Goal: Task Accomplishment & Management: Use online tool/utility

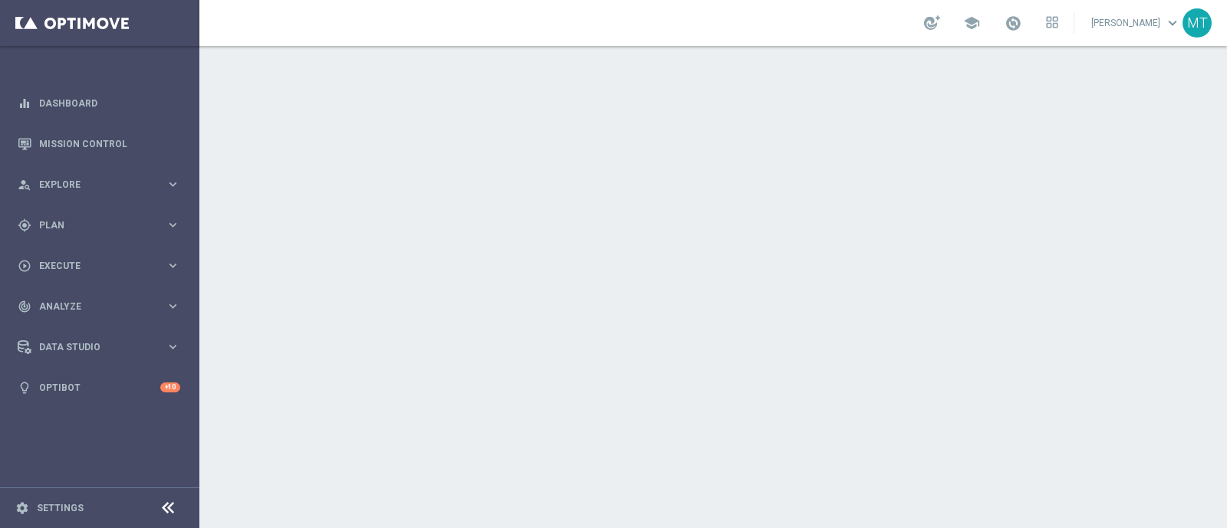
click at [1103, 25] on div "school [PERSON_NAME] keyboard_arrow_down MT" at bounding box center [712, 23] width 1027 height 46
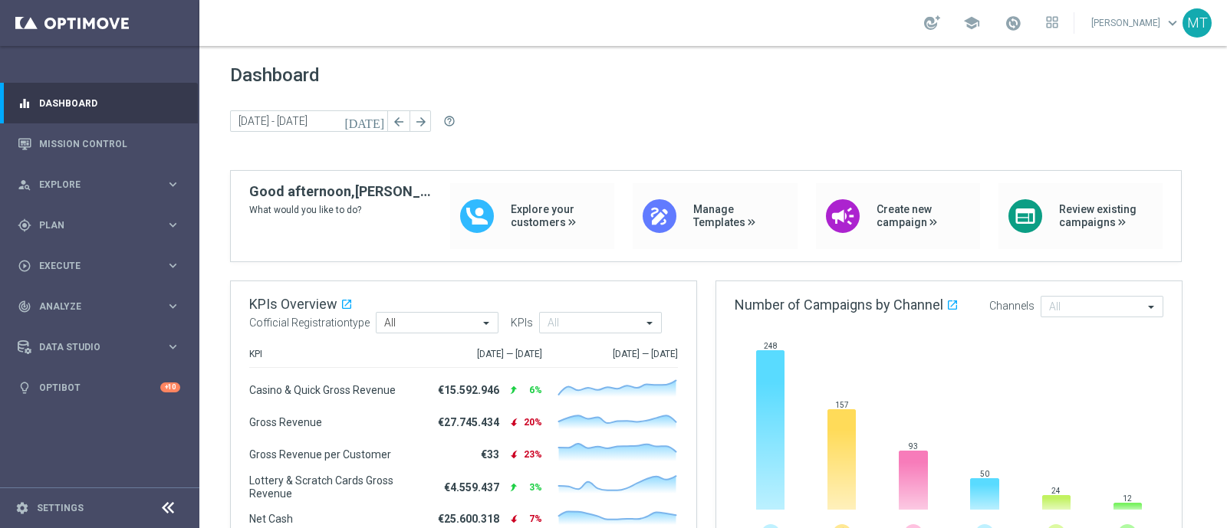
click at [1040, 32] on div "school" at bounding box center [991, 23] width 134 height 26
click at [1021, 25] on span at bounding box center [1012, 23] width 17 height 17
click at [133, 223] on span "Plan" at bounding box center [102, 225] width 127 height 9
click at [73, 254] on link "Target Groups" at bounding box center [100, 257] width 120 height 12
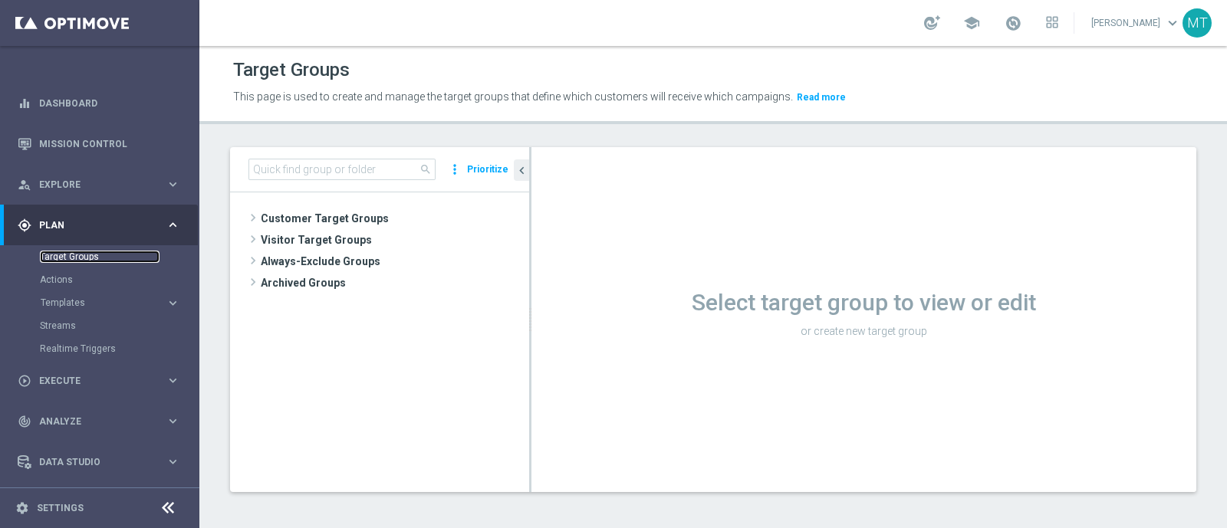
click at [80, 257] on link "Target Groups" at bounding box center [100, 257] width 120 height 12
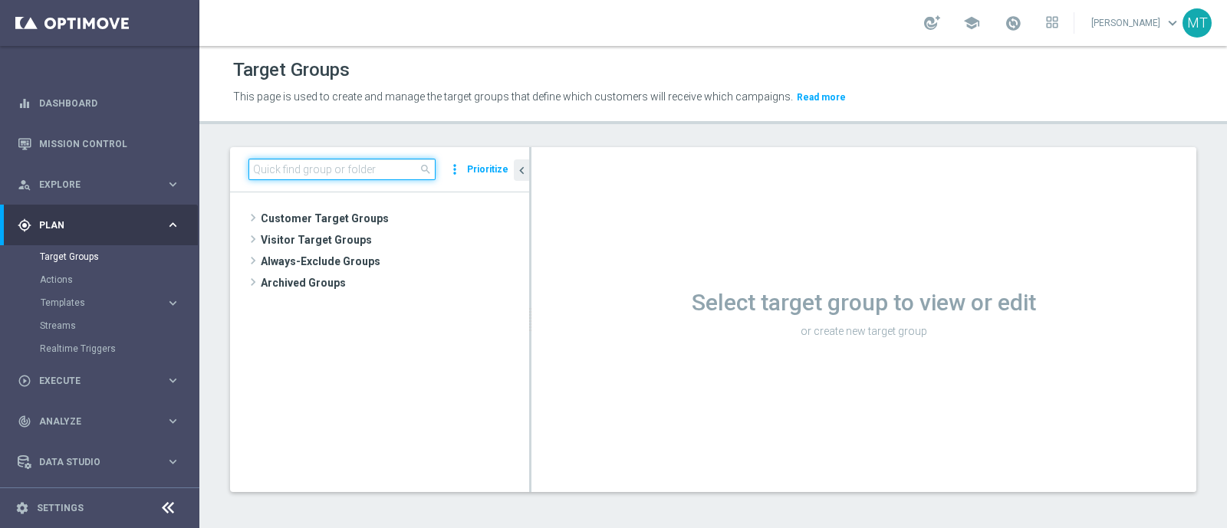
click at [284, 175] on input at bounding box center [341, 169] width 187 height 21
paste input "Talent 1st betting mpp lm ggr casino l3m > 0"
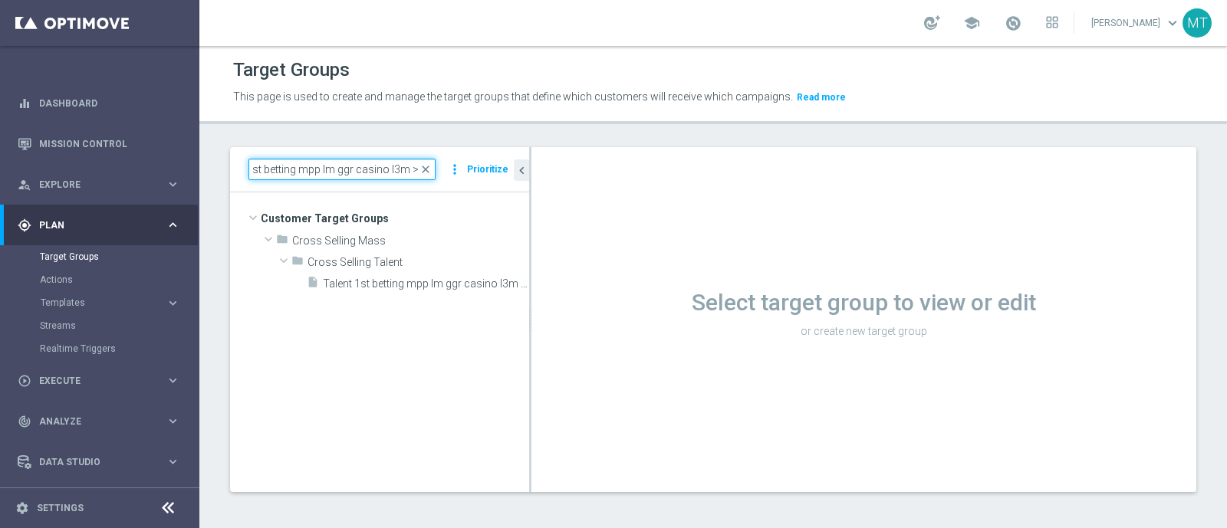
type input "Talent 1st betting mpp lm ggr casino l3m > 0"
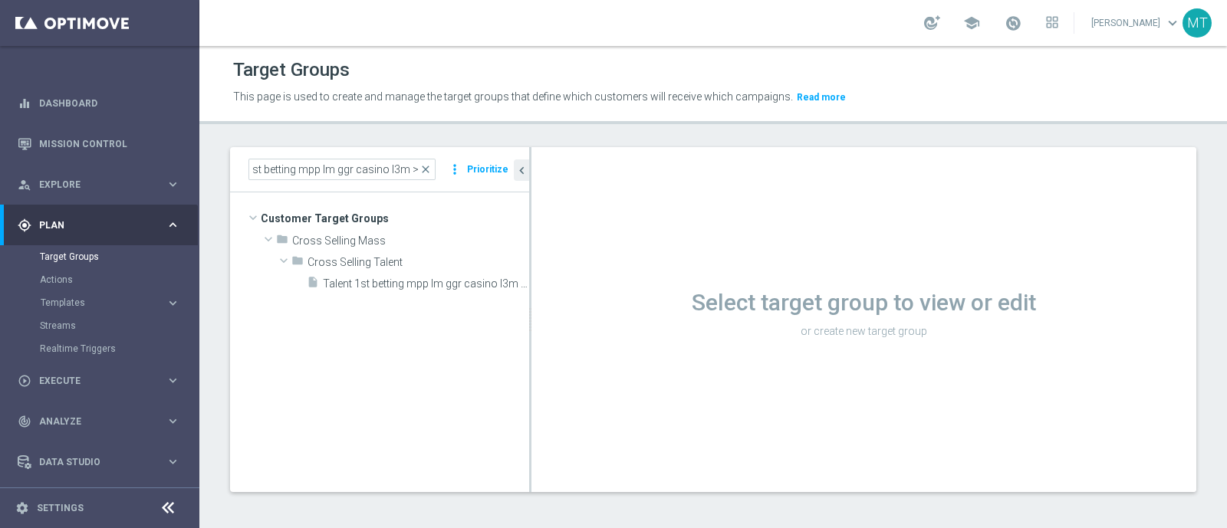
click at [372, 292] on div "insert_drive_file Talent 1st betting mpp lm ggr casino l3m > 0" at bounding box center [418, 282] width 222 height 21
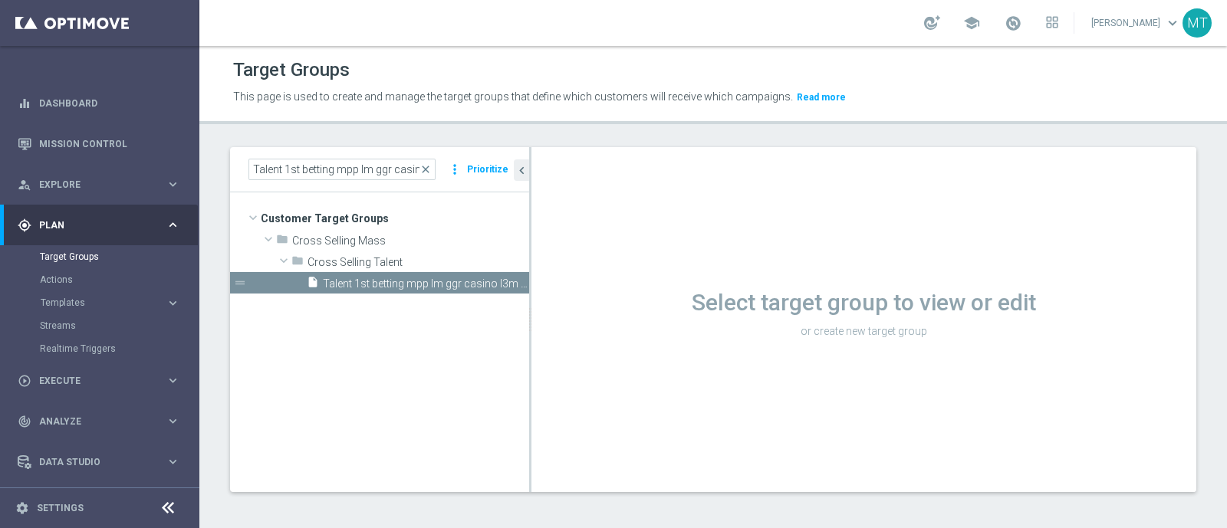
click at [794, 318] on div "Select target group to view or edit or create new target group" at bounding box center [863, 311] width 665 height 61
click at [759, 298] on h1 "Select target group to view or edit" at bounding box center [863, 303] width 665 height 28
click at [880, 355] on div "Loading..." at bounding box center [863, 319] width 665 height 345
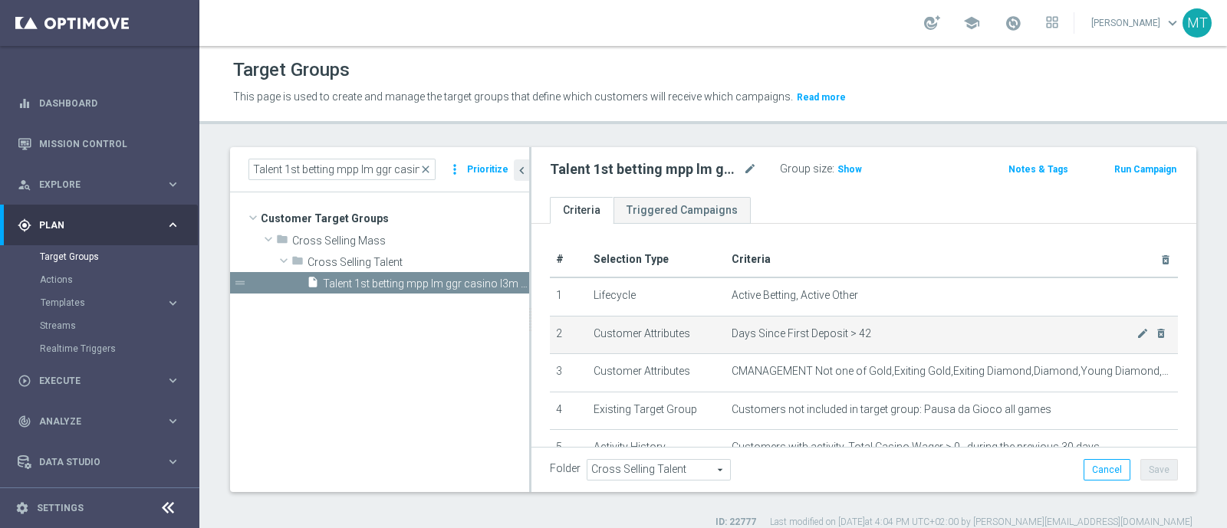
click at [869, 337] on span "Days Since First Deposit > 42" at bounding box center [934, 333] width 405 height 13
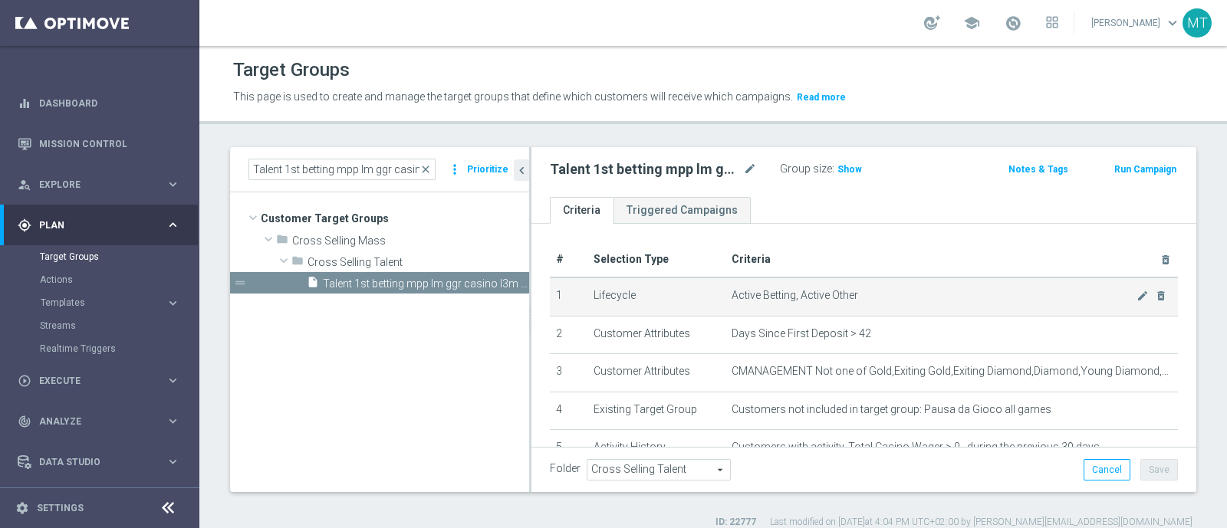
click at [802, 302] on td "Active Betting, Active Other mode_edit delete_forever" at bounding box center [951, 297] width 452 height 38
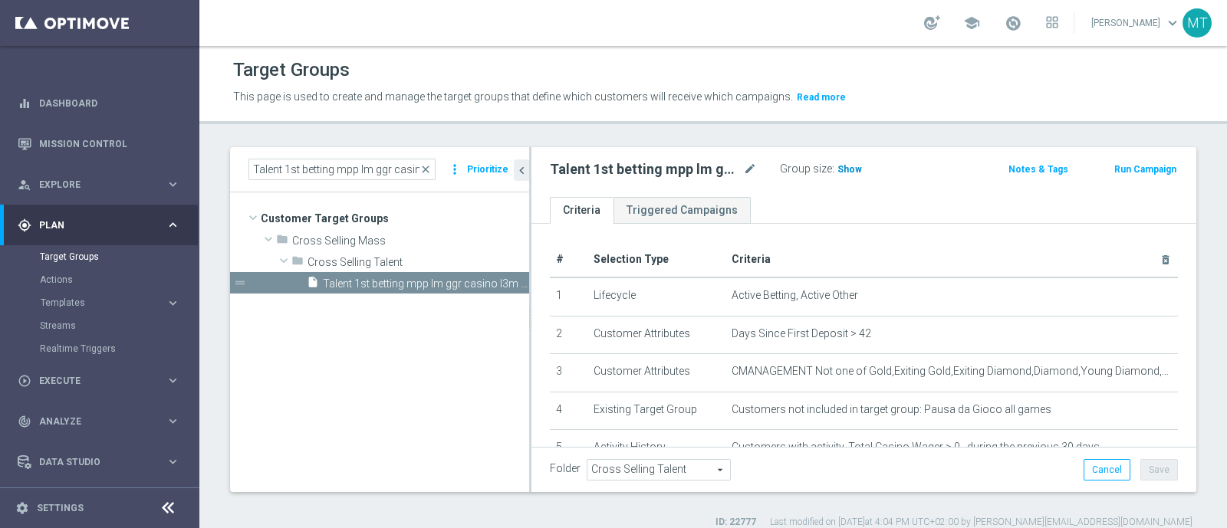
click at [846, 174] on span "Show" at bounding box center [849, 169] width 25 height 11
click at [1135, 164] on button "Run Campaign" at bounding box center [1145, 169] width 65 height 17
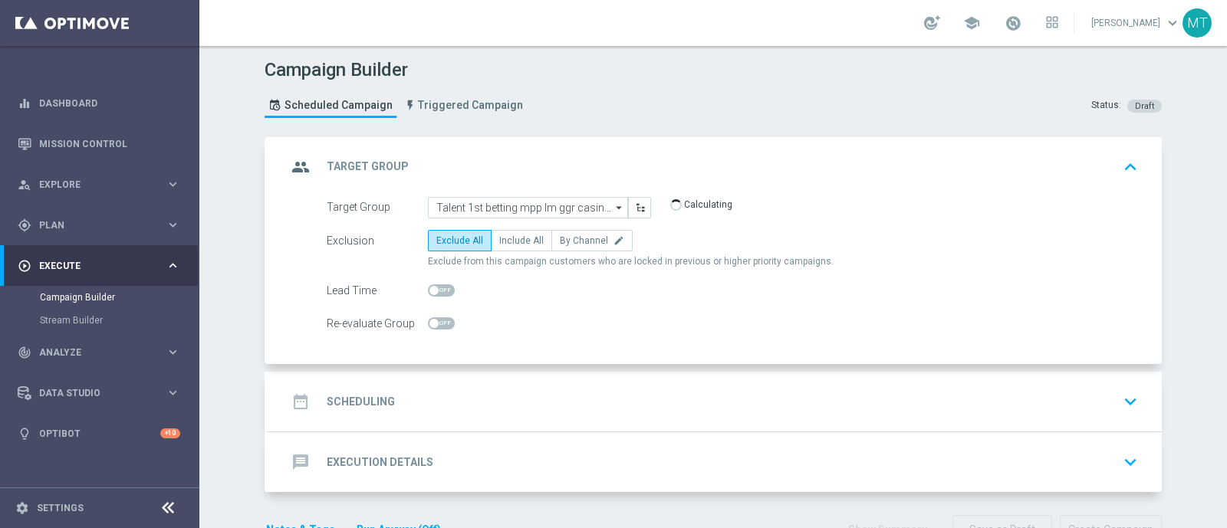
click at [431, 295] on switch at bounding box center [441, 290] width 27 height 13
click at [430, 285] on span at bounding box center [441, 290] width 27 height 12
click at [430, 285] on input "checkbox" at bounding box center [441, 290] width 27 height 12
checkbox input "true"
click at [550, 350] on div "Target Group Talent 1st betting mpp lm ggr casino l3m > 0 Talent 1st betting mp…" at bounding box center [714, 281] width 893 height 168
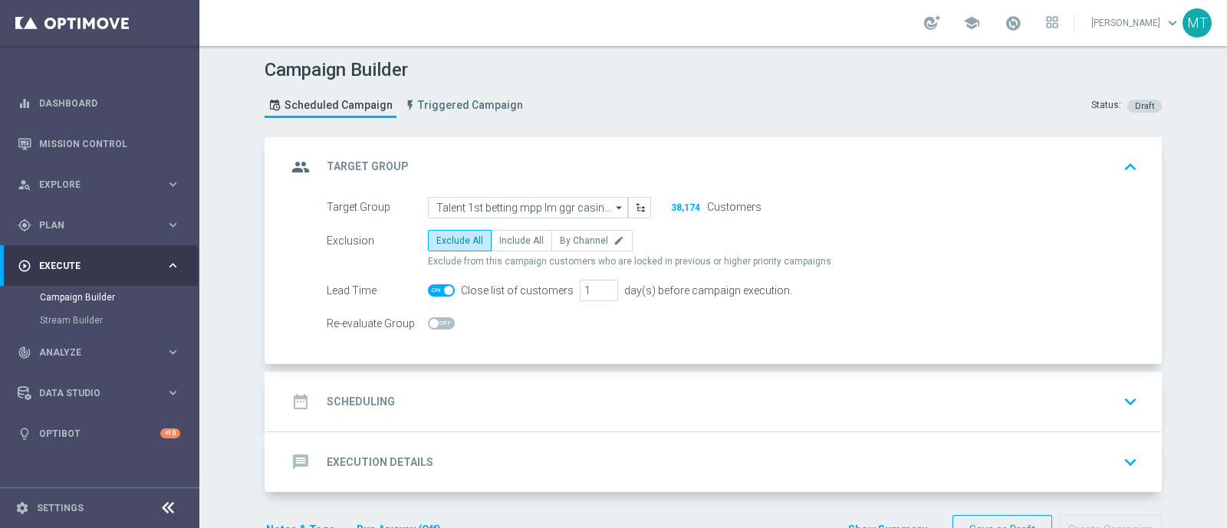
click at [449, 393] on div "date_range Scheduling keyboard_arrow_down" at bounding box center [715, 401] width 857 height 29
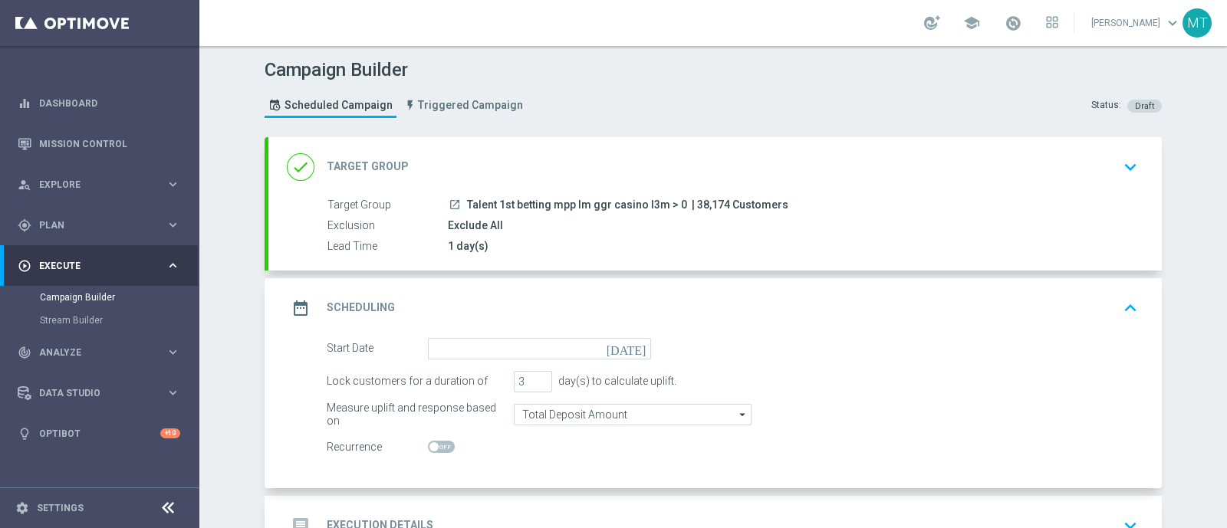
click at [633, 351] on icon "[DATE]" at bounding box center [629, 346] width 45 height 17
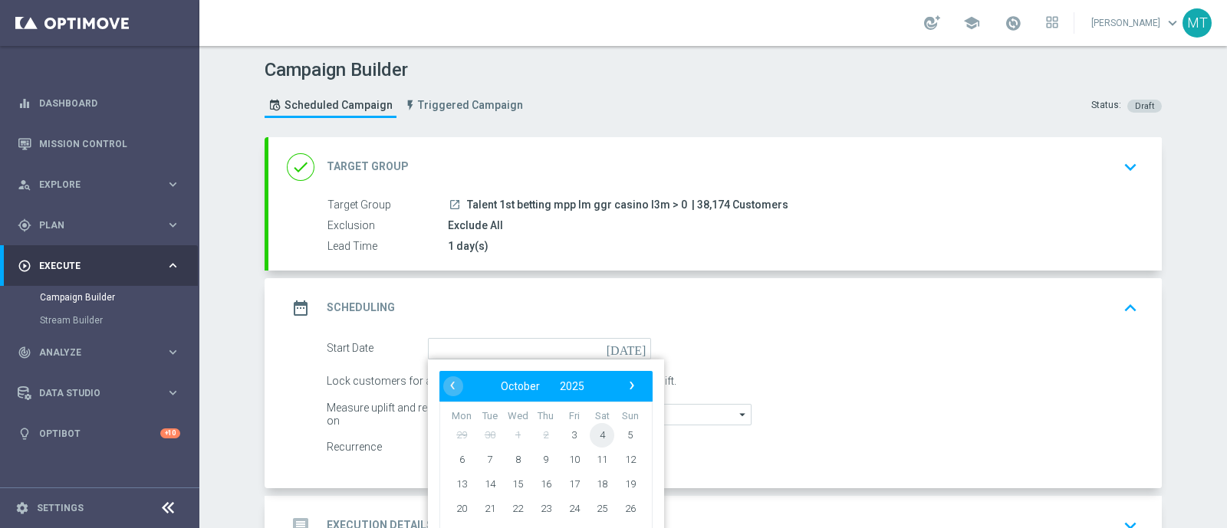
click at [590, 435] on span "4" at bounding box center [602, 435] width 25 height 25
type input "[DATE]"
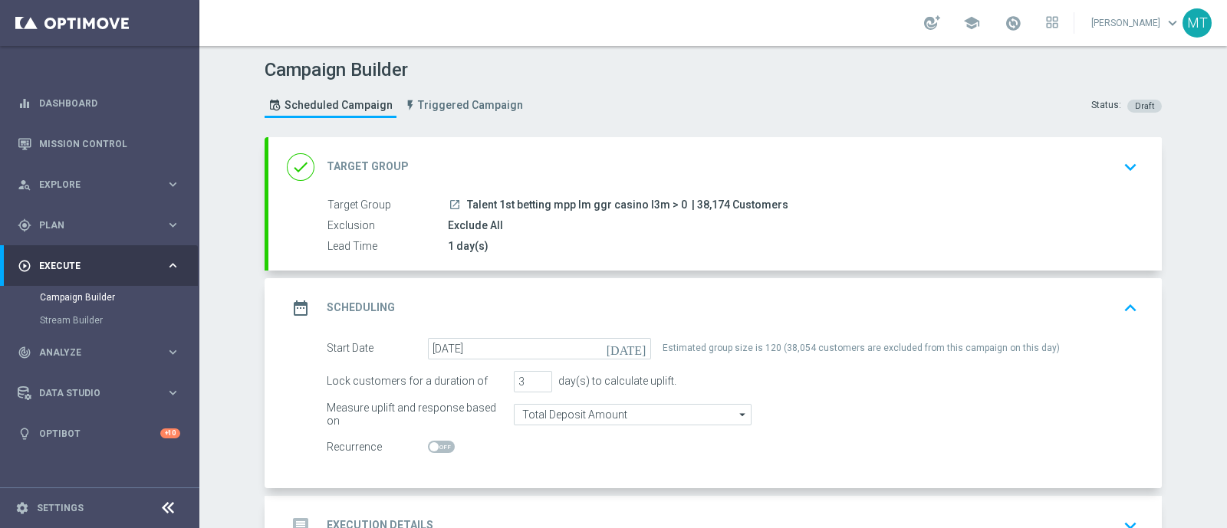
scroll to position [108, 0]
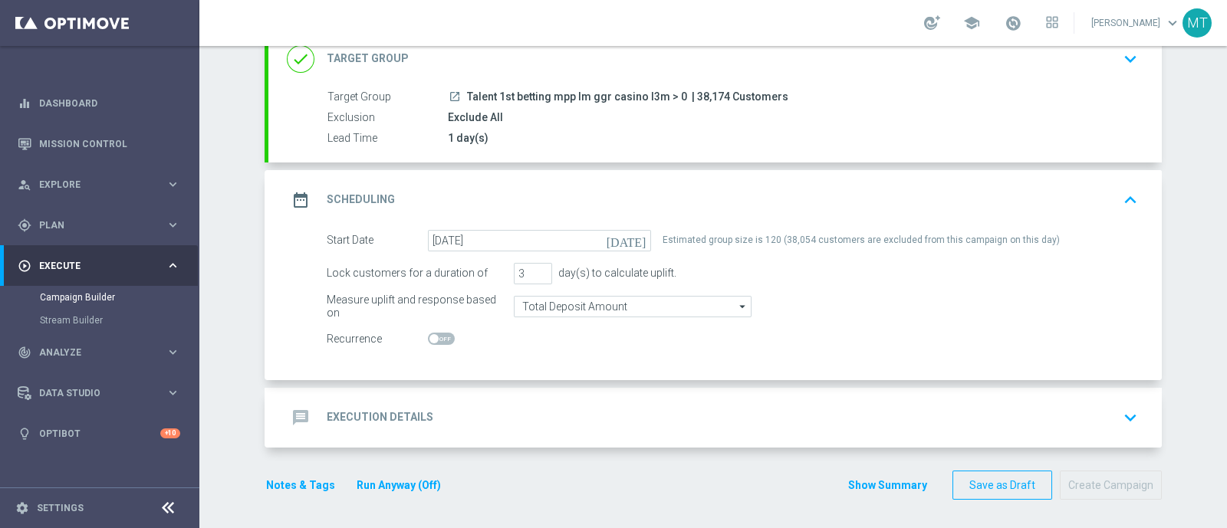
click at [699, 434] on div "message Execution Details keyboard_arrow_down" at bounding box center [714, 418] width 893 height 60
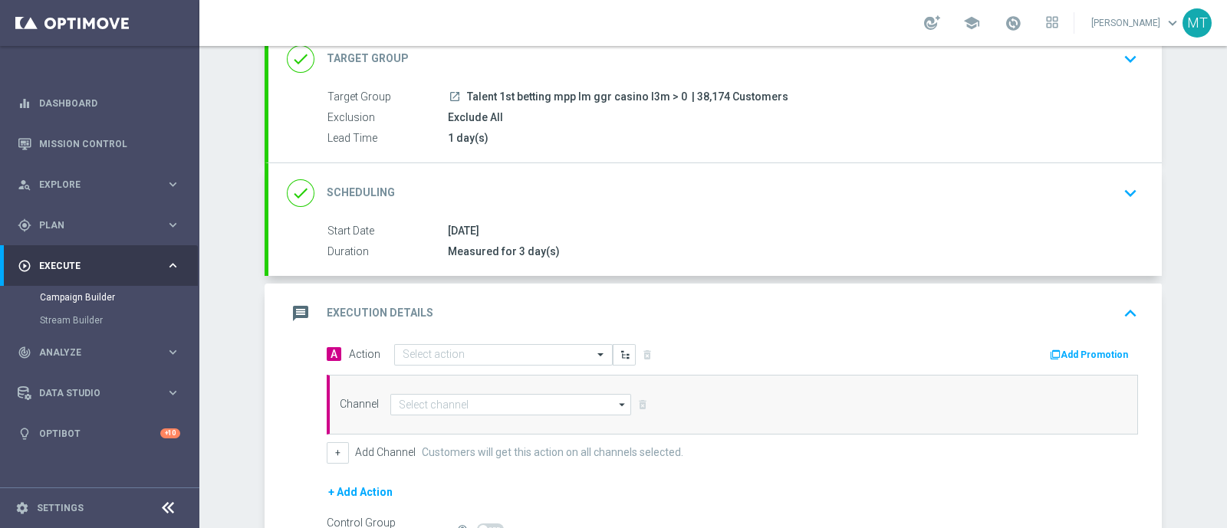
drag, startPoint x: 552, startPoint y: 354, endPoint x: 878, endPoint y: 333, distance: 326.6
click at [878, 333] on div "message Execution Details keyboard_arrow_up" at bounding box center [714, 314] width 893 height 60
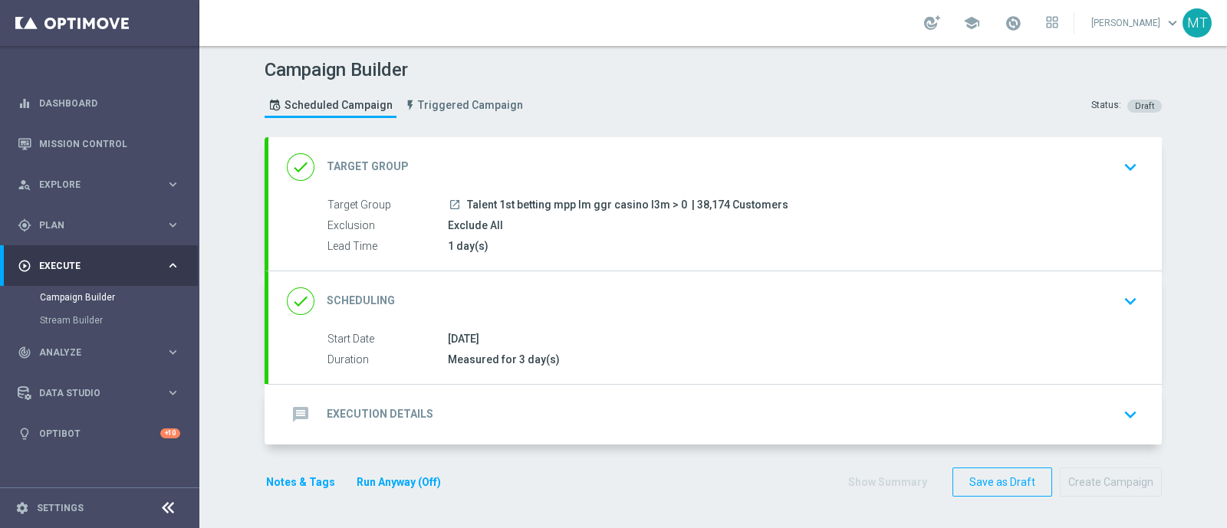
scroll to position [0, 0]
